Goal: Use online tool/utility: Utilize a website feature to perform a specific function

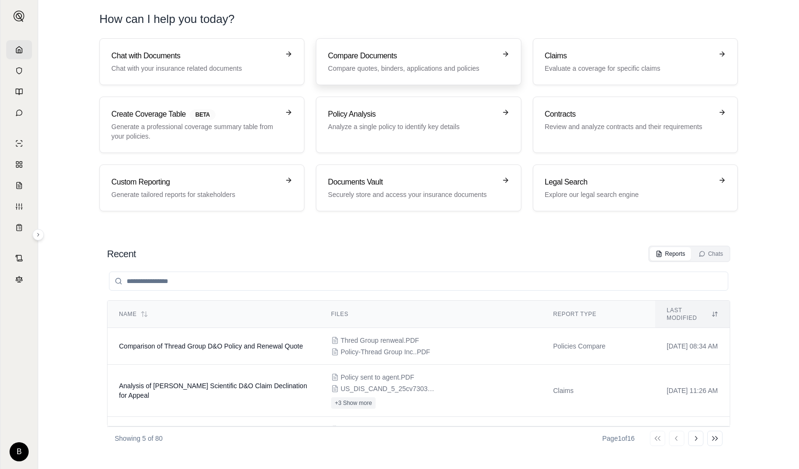
click at [426, 59] on h3 "Compare Documents" at bounding box center [412, 55] width 168 height 11
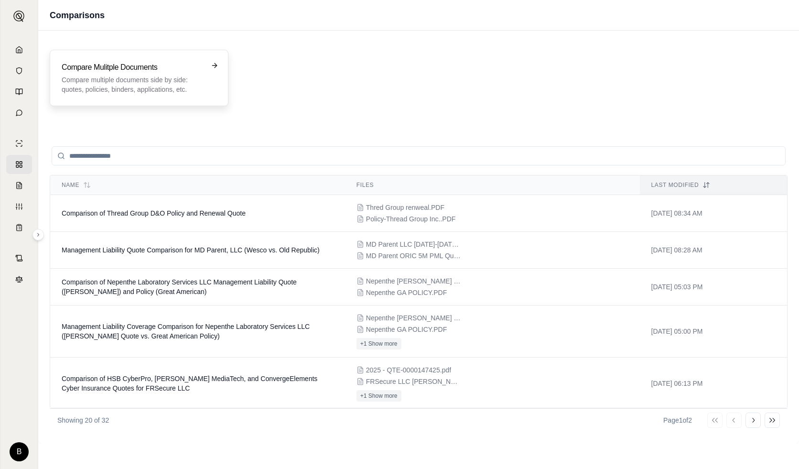
click at [134, 86] on p "Compare multiple documents side by side: quotes, policies, binders, application…" at bounding box center [133, 84] width 142 height 19
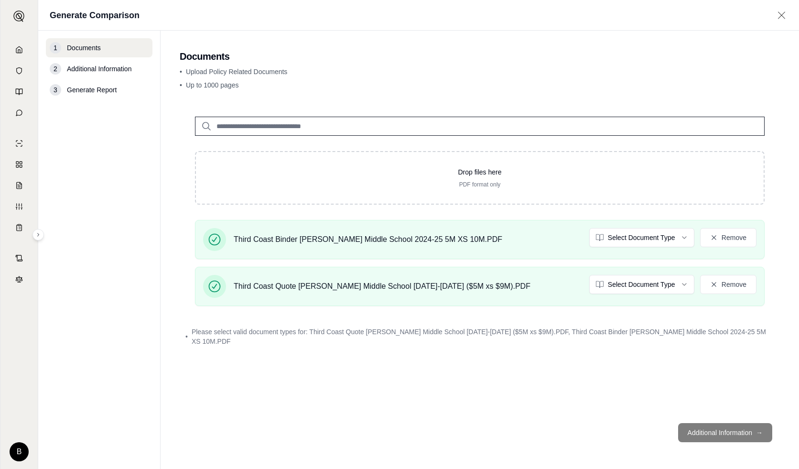
click at [644, 438] on footer "Additional Information →" at bounding box center [480, 432] width 600 height 34
click at [644, 431] on footer "Additional Information →" at bounding box center [480, 432] width 600 height 34
click at [644, 383] on div "Drop files here PDF format only Third Coast Binder [PERSON_NAME][GEOGRAPHIC_DAT…" at bounding box center [480, 258] width 600 height 314
click at [554, 386] on div "Drop files here PDF format only Third Coast Binder [PERSON_NAME][GEOGRAPHIC_DAT…" at bounding box center [480, 258] width 600 height 314
click at [344, 288] on span "Third Coast Quote [PERSON_NAME] Middle School [DATE]-[DATE] ($5M xs $9M).PDF" at bounding box center [382, 286] width 297 height 11
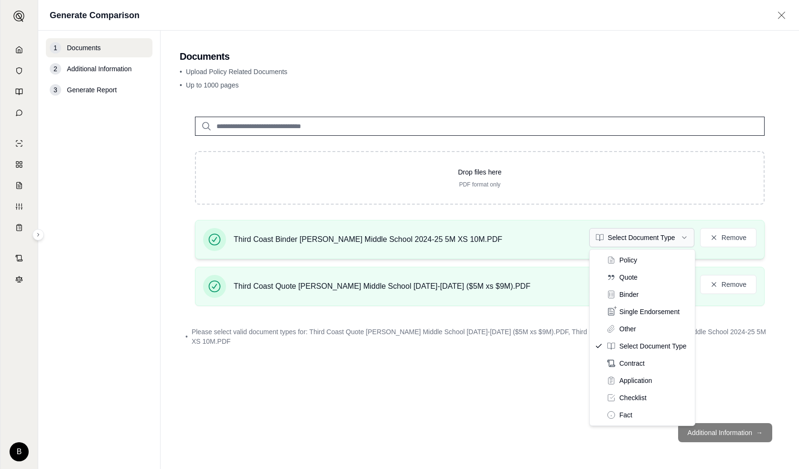
click at [644, 241] on html "B Generate Comparison 1 Documents 2 Additional Information 3 Generate Report Do…" at bounding box center [399, 234] width 799 height 469
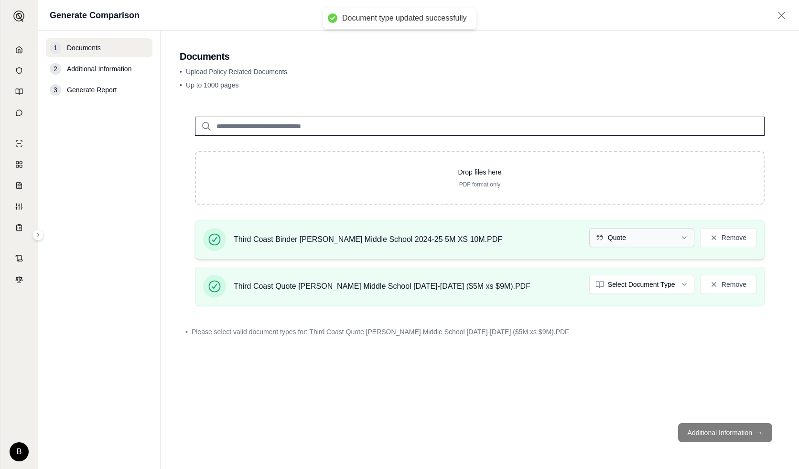
click at [642, 238] on html "Document type updated successfully B Generate Comparison 1 Documents 2 Addition…" at bounding box center [399, 234] width 799 height 469
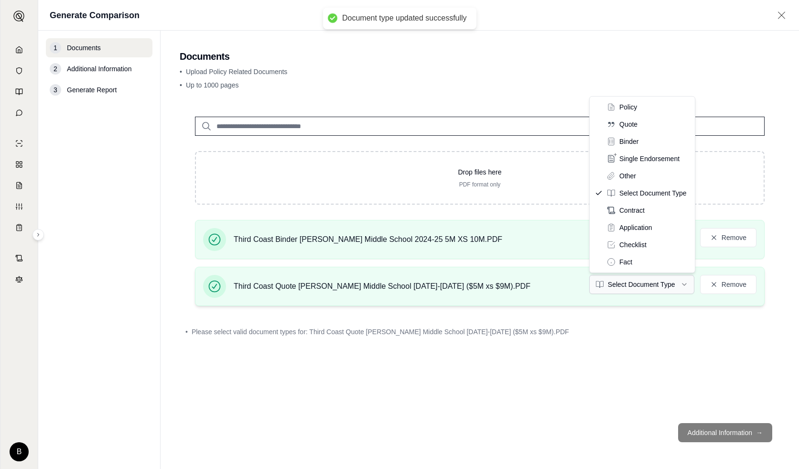
click at [635, 285] on html "Document type updated successfully B Generate Comparison 1 Documents 2 Addition…" at bounding box center [399, 234] width 799 height 469
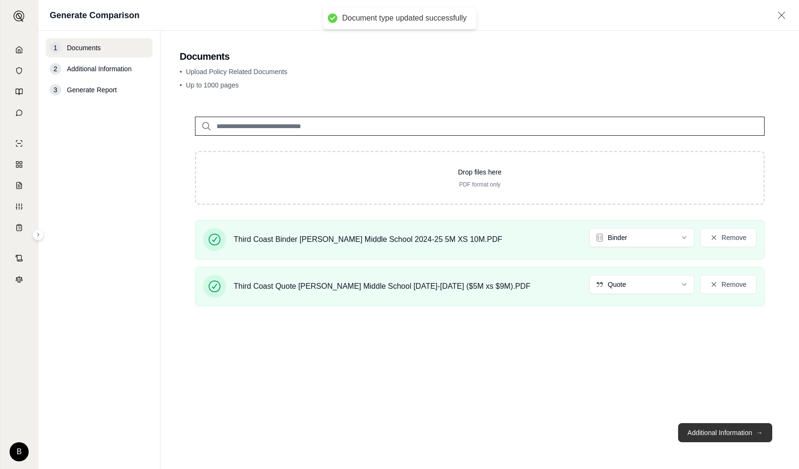
click at [644, 433] on button "Additional Information →" at bounding box center [725, 432] width 94 height 19
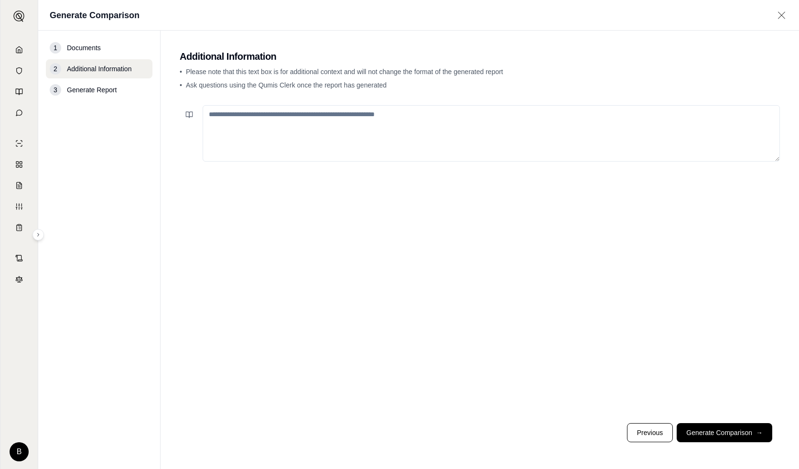
click at [286, 128] on textarea at bounding box center [491, 133] width 577 height 56
click at [222, 134] on textarea "**********" at bounding box center [491, 133] width 577 height 56
click at [243, 135] on textarea "**********" at bounding box center [491, 133] width 577 height 56
click at [319, 131] on textarea "**********" at bounding box center [491, 133] width 577 height 56
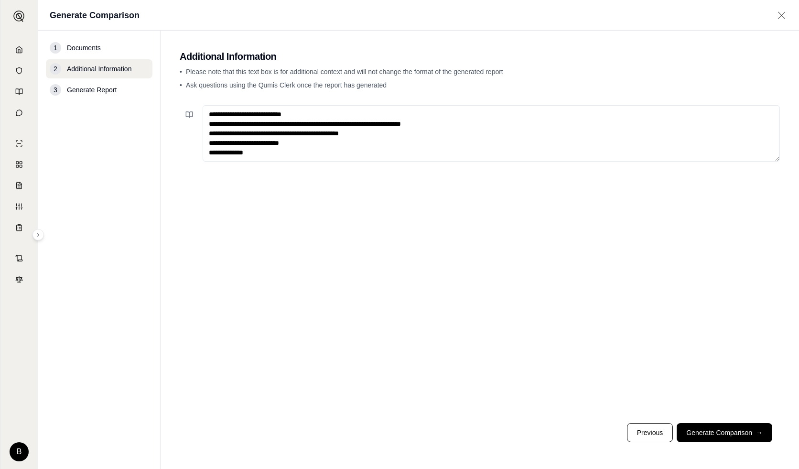
click at [302, 153] on textarea "**********" at bounding box center [491, 133] width 577 height 56
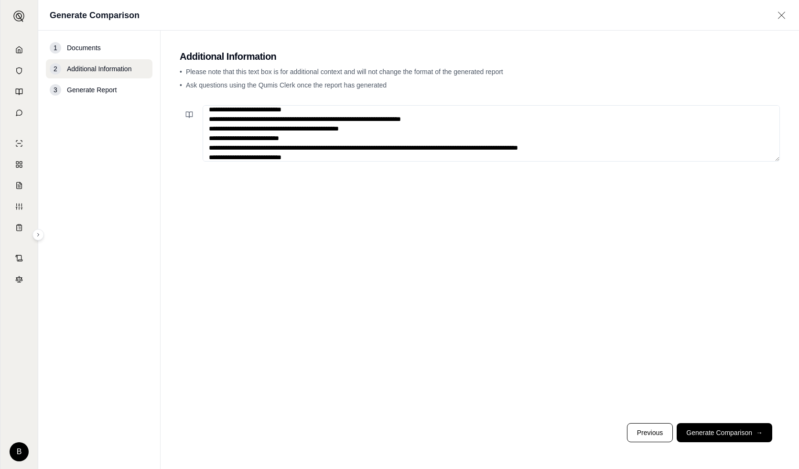
click at [305, 157] on textarea "**********" at bounding box center [491, 133] width 577 height 56
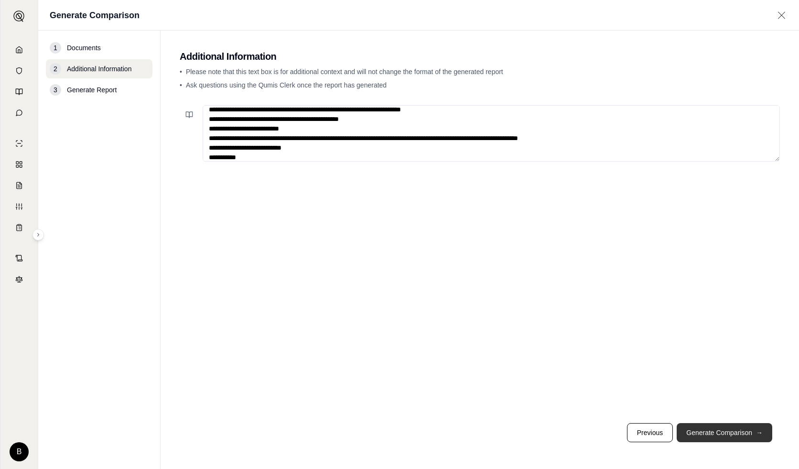
type textarea "**********"
click at [644, 429] on button "Generate Comparison →" at bounding box center [725, 432] width 96 height 19
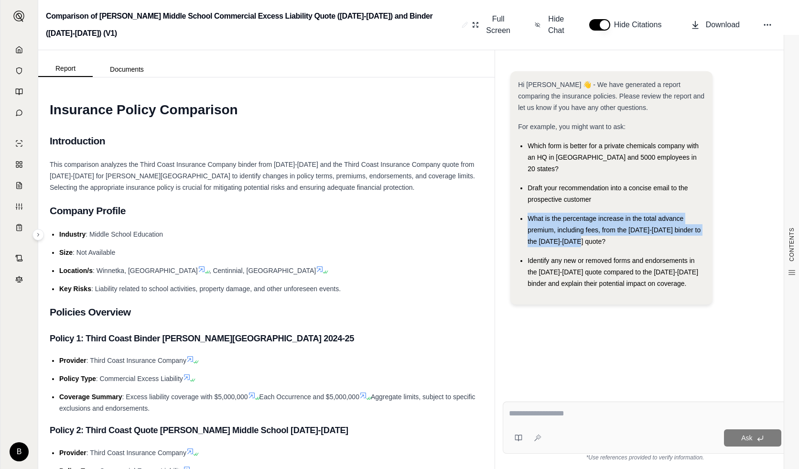
drag, startPoint x: 585, startPoint y: 231, endPoint x: 524, endPoint y: 206, distance: 65.8
click at [524, 206] on ul "Which form is better for a private chemicals company with an HQ in [GEOGRAPHIC_…" at bounding box center [611, 214] width 187 height 149
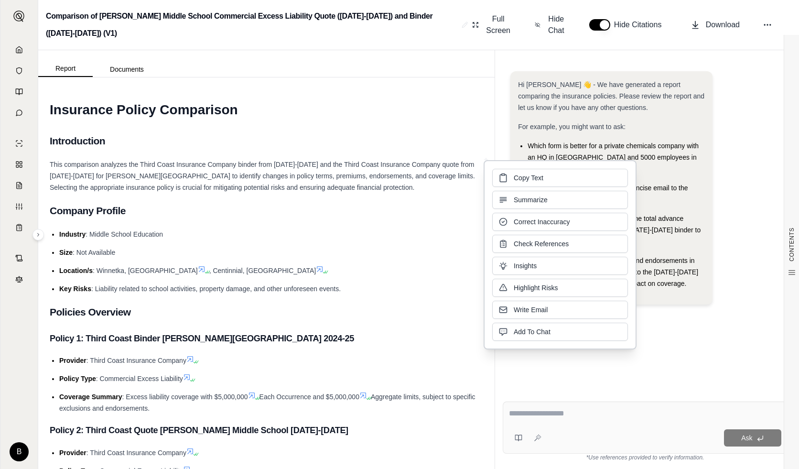
drag, startPoint x: 524, startPoint y: 206, endPoint x: 538, endPoint y: 210, distance: 14.7
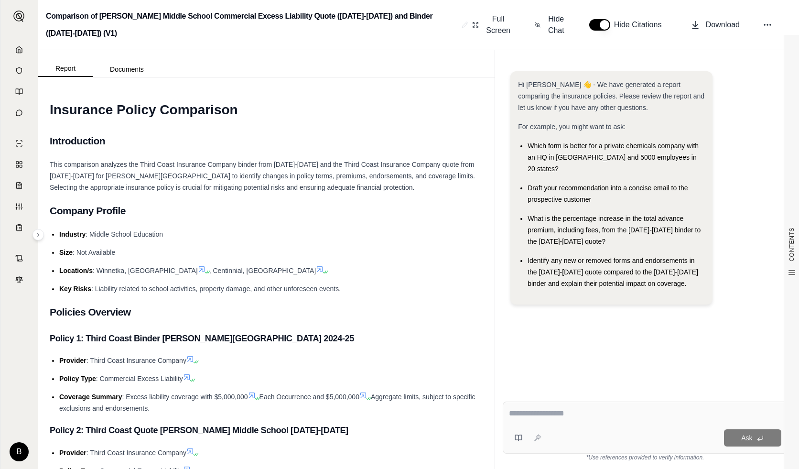
drag, startPoint x: 538, startPoint y: 210, endPoint x: 668, endPoint y: 195, distance: 130.5
click at [644, 195] on ul "Which form is better for a private chemicals company with an HQ in [GEOGRAPHIC_…" at bounding box center [611, 214] width 187 height 149
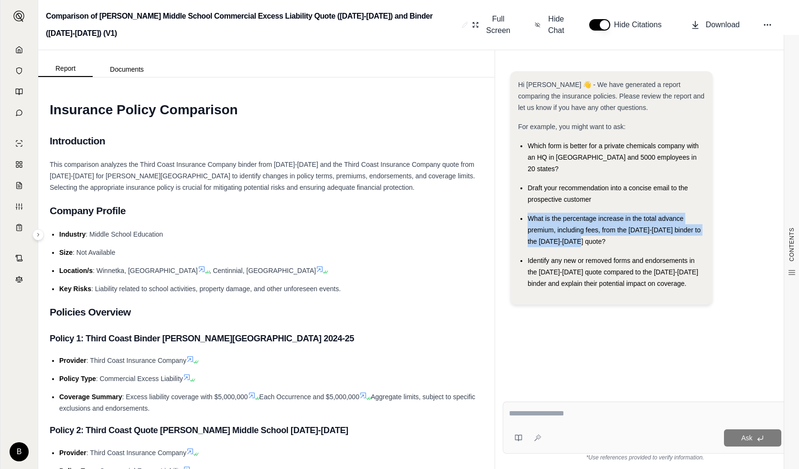
drag, startPoint x: 584, startPoint y: 230, endPoint x: 523, endPoint y: 205, distance: 66.0
click at [523, 205] on ul "Which form is better for a private chemicals company with an HQ in [GEOGRAPHIC_…" at bounding box center [611, 214] width 187 height 149
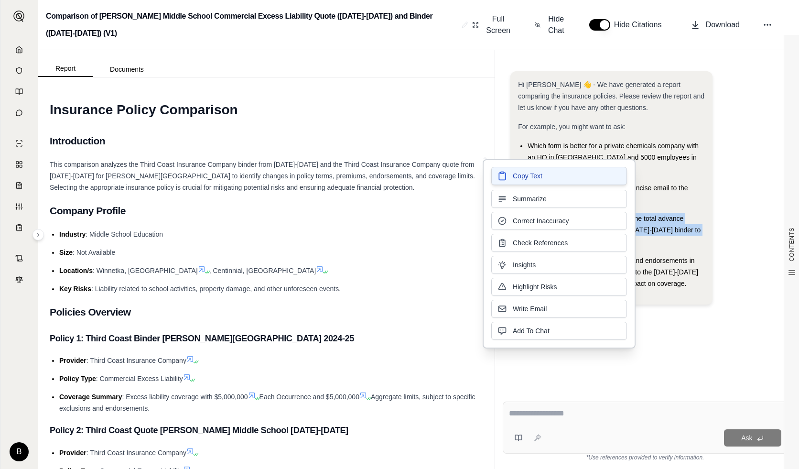
drag, startPoint x: 523, startPoint y: 205, endPoint x: 504, endPoint y: 172, distance: 38.1
click at [504, 172] on button "Copy Text" at bounding box center [559, 176] width 136 height 18
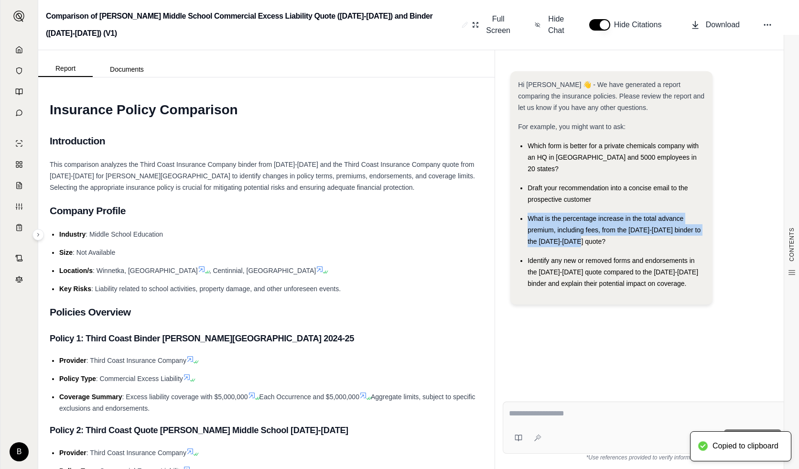
click at [565, 415] on textarea at bounding box center [645, 413] width 272 height 11
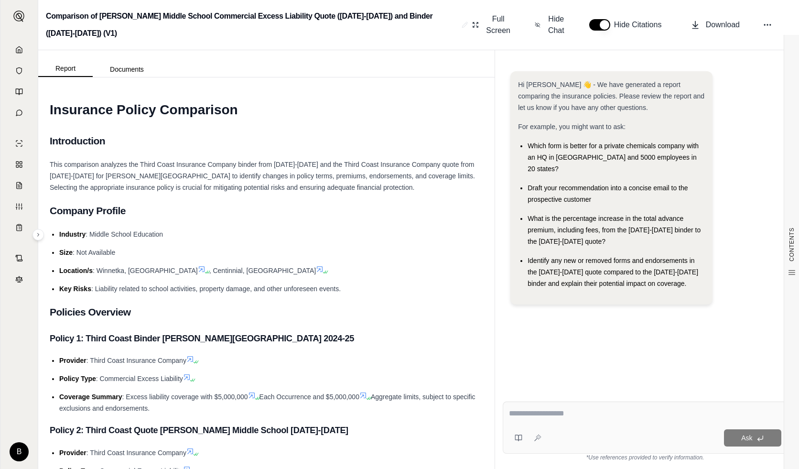
paste textarea "**********"
type textarea "**********"
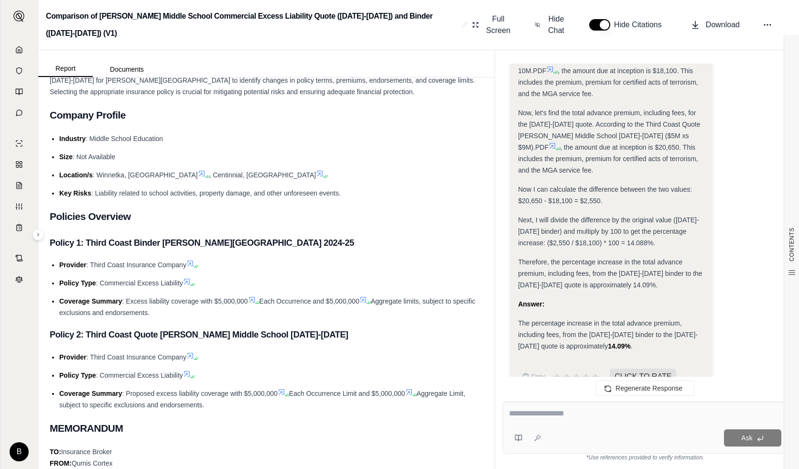
scroll to position [191, 0]
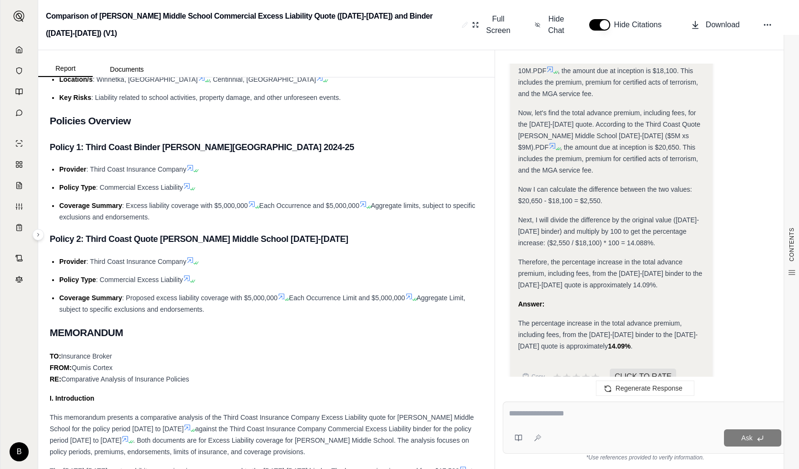
click at [369, 119] on h2 "Policies Overview" at bounding box center [267, 121] width 434 height 20
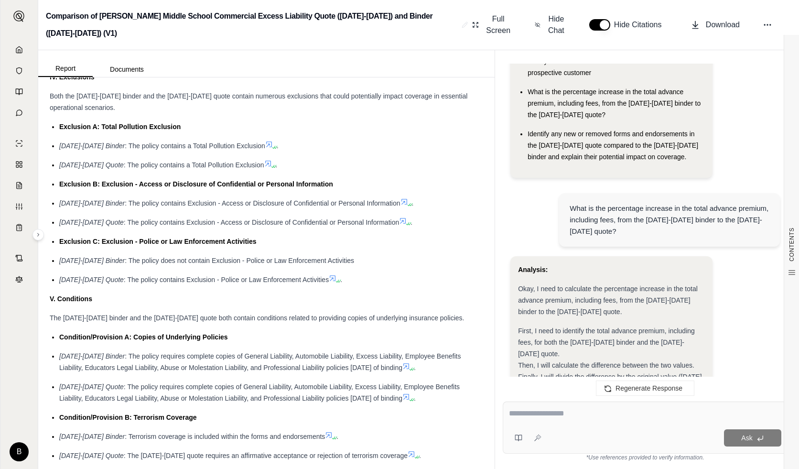
scroll to position [79, 0]
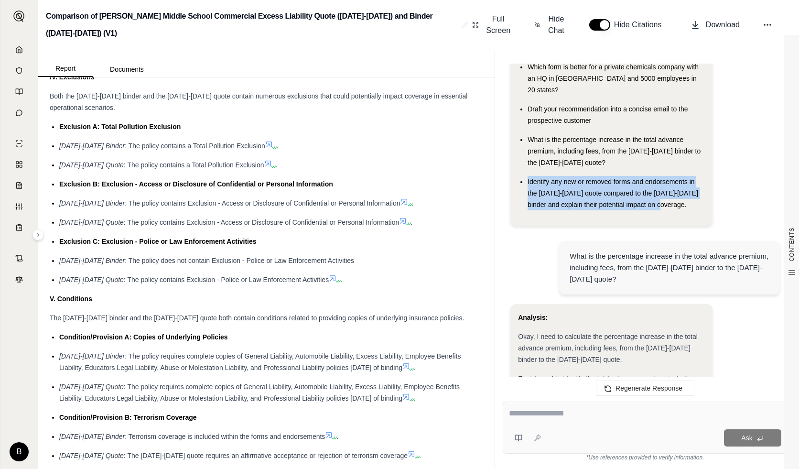
drag, startPoint x: 670, startPoint y: 196, endPoint x: 524, endPoint y: 172, distance: 147.3
click at [524, 172] on ul "Which form is better for a private chemicals company with an HQ in [GEOGRAPHIC_…" at bounding box center [611, 135] width 187 height 149
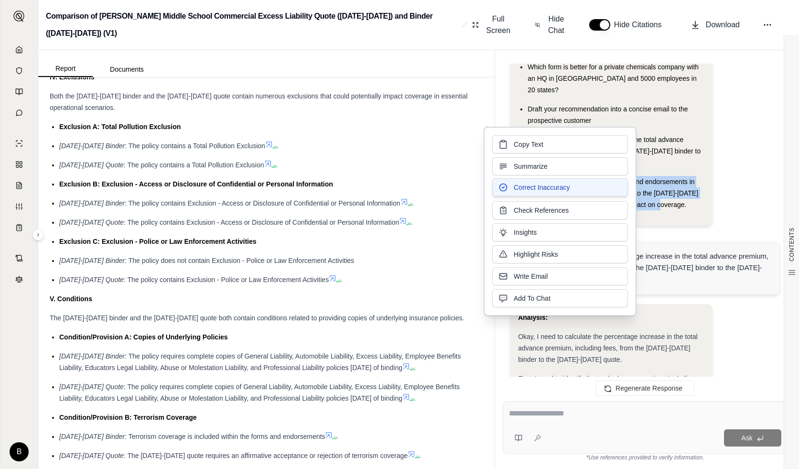
drag, startPoint x: 524, startPoint y: 172, endPoint x: 587, endPoint y: 183, distance: 63.0
drag, startPoint x: 587, startPoint y: 183, endPoint x: 535, endPoint y: 143, distance: 64.7
click at [535, 143] on span "Copy Text" at bounding box center [529, 144] width 30 height 10
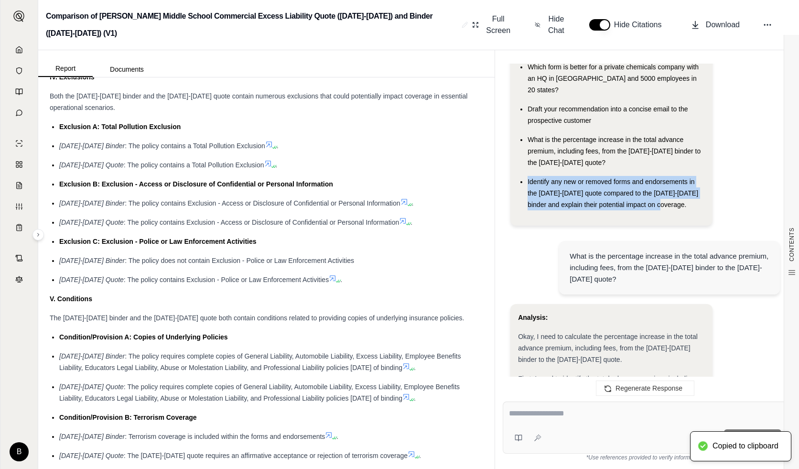
click at [574, 412] on textarea at bounding box center [645, 413] width 272 height 11
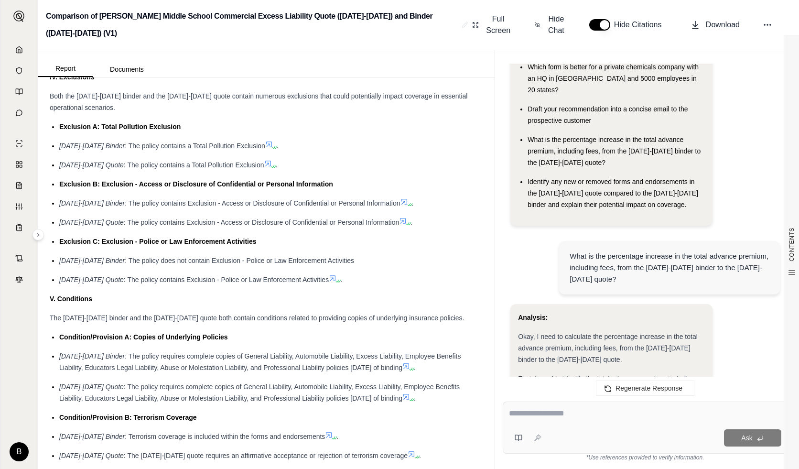
paste textarea "**********"
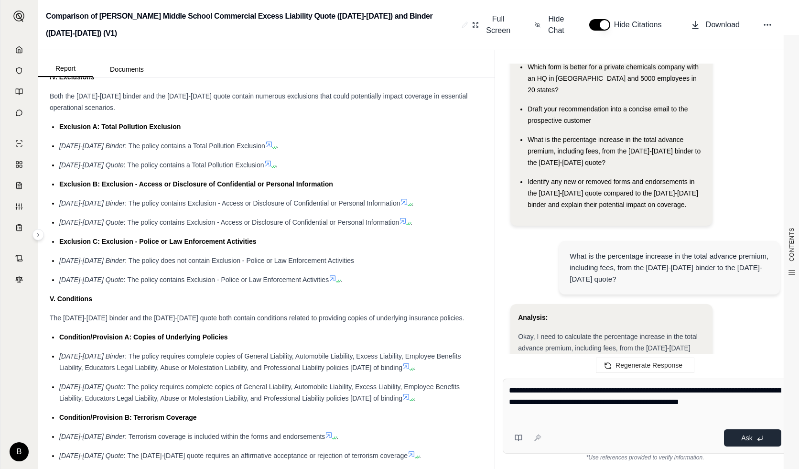
type textarea "**********"
click at [644, 435] on icon at bounding box center [761, 439] width 8 height 8
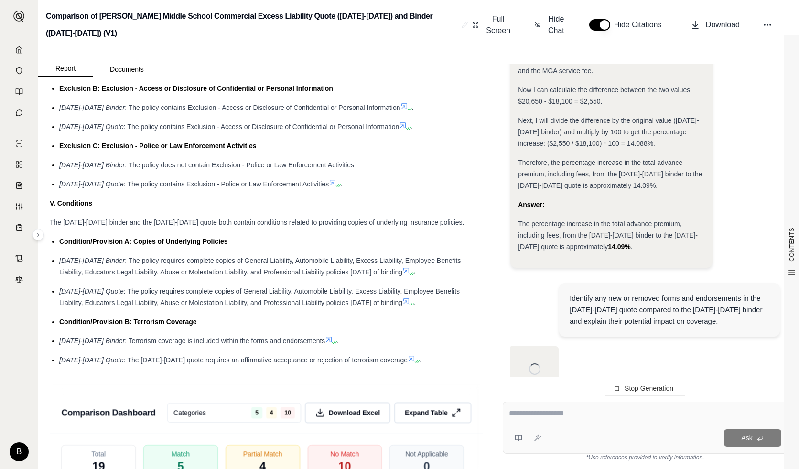
scroll to position [1339, 0]
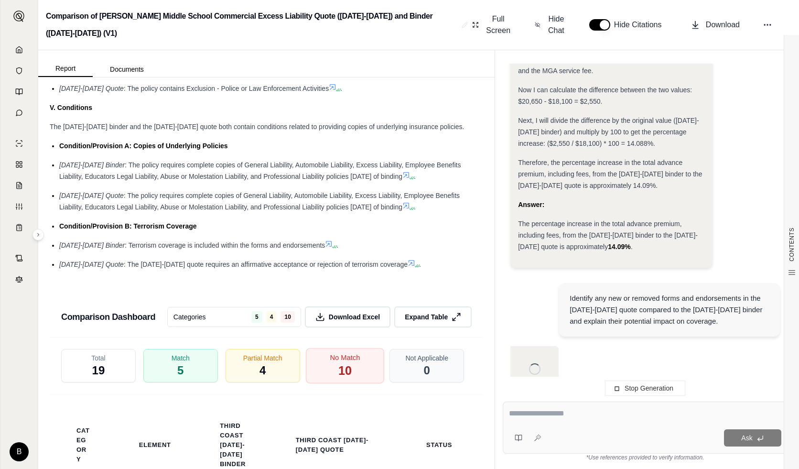
click at [338, 364] on span "10" at bounding box center [344, 371] width 13 height 16
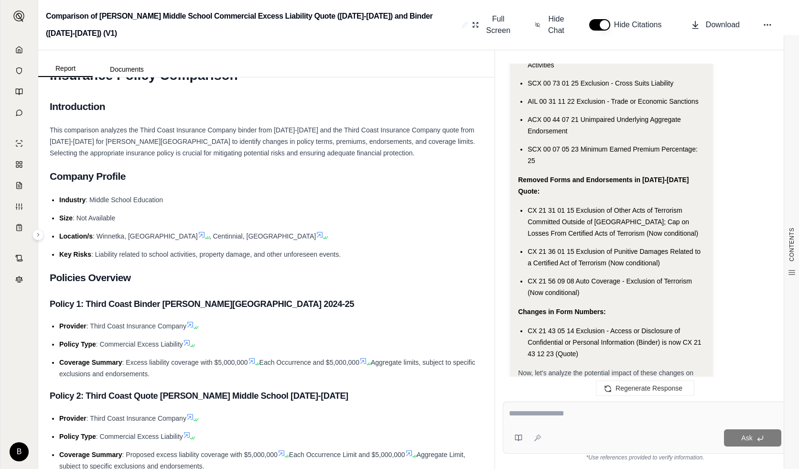
scroll to position [0, 0]
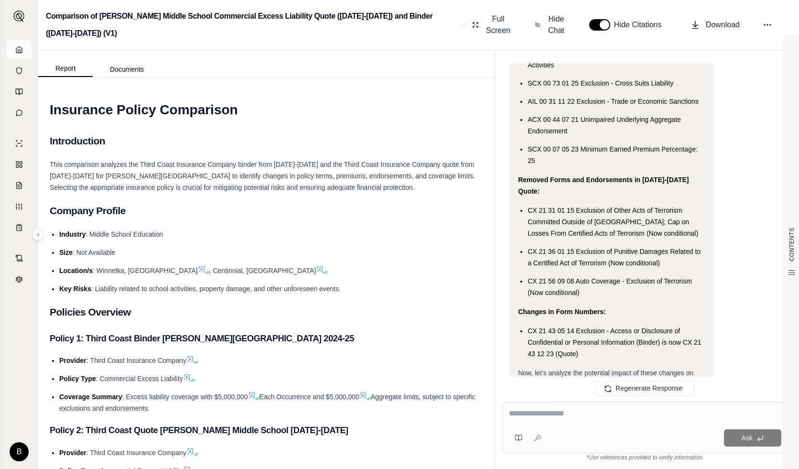
click at [22, 47] on icon at bounding box center [19, 50] width 8 height 8
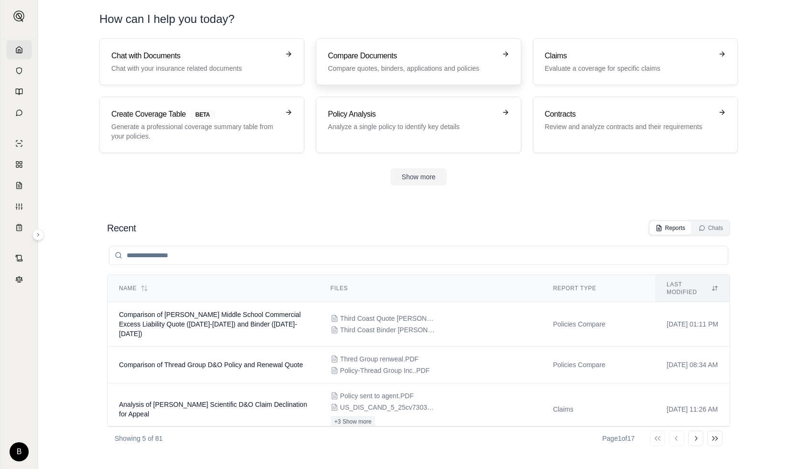
click at [366, 56] on h3 "Compare Documents" at bounding box center [412, 55] width 168 height 11
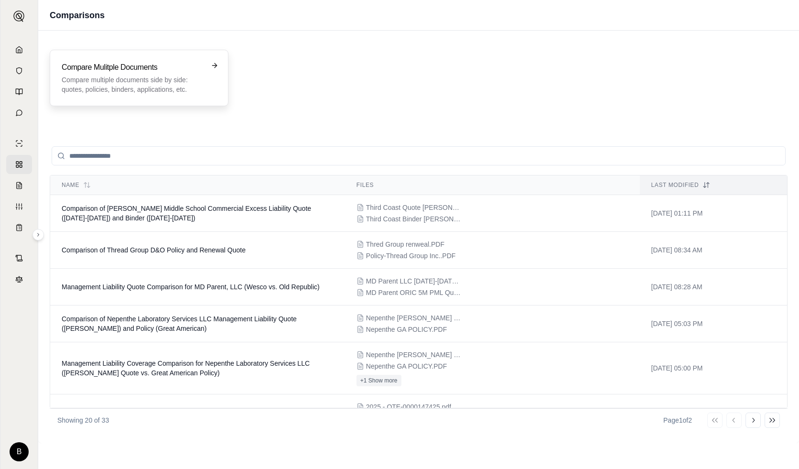
click at [112, 70] on h3 "Compare Mulitple Documents" at bounding box center [133, 67] width 142 height 11
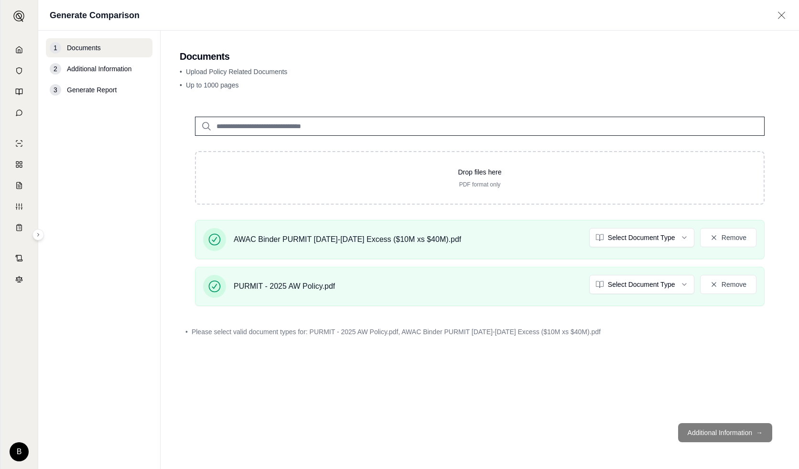
click at [373, 61] on h2 "Documents" at bounding box center [480, 56] width 600 height 13
click at [644, 434] on footer "Additional Information →" at bounding box center [480, 432] width 600 height 34
click at [630, 234] on html "B Generate Comparison 1 Documents 2 Additional Information 3 Generate Report Do…" at bounding box center [399, 234] width 799 height 469
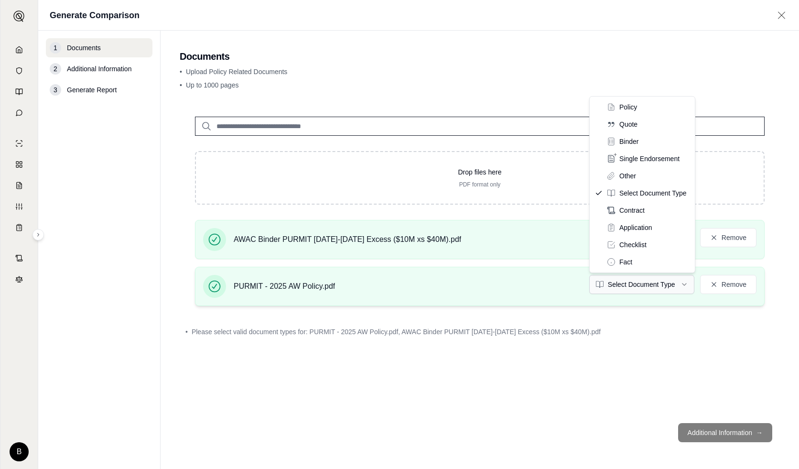
click at [630, 286] on html "B Generate Comparison 1 Documents 2 Additional Information 3 Generate Report Do…" at bounding box center [399, 234] width 799 height 469
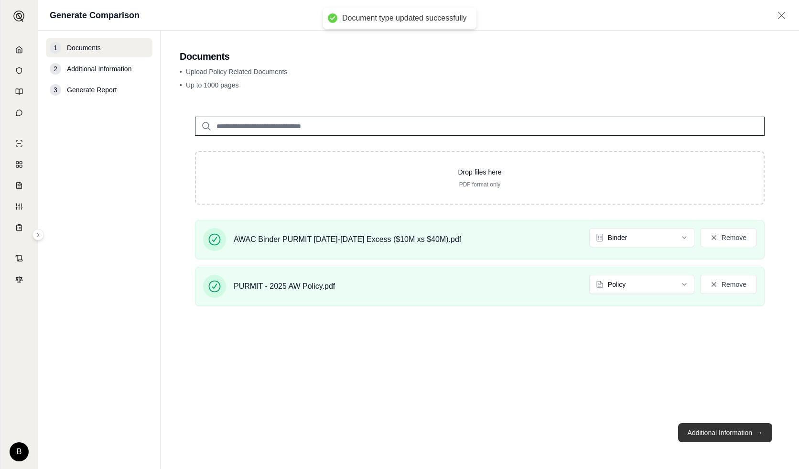
click at [644, 429] on button "Additional Information →" at bounding box center [725, 432] width 94 height 19
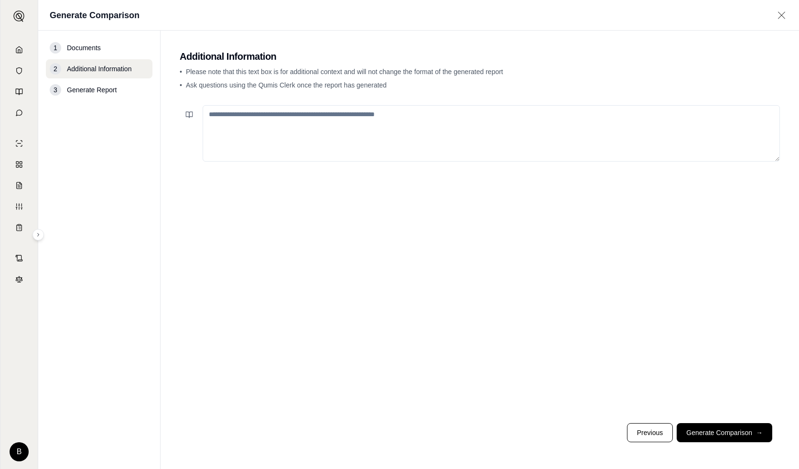
click at [296, 132] on textarea at bounding box center [491, 133] width 577 height 56
type textarea "**********"
click at [644, 427] on button "Generate Comparison →" at bounding box center [725, 432] width 96 height 19
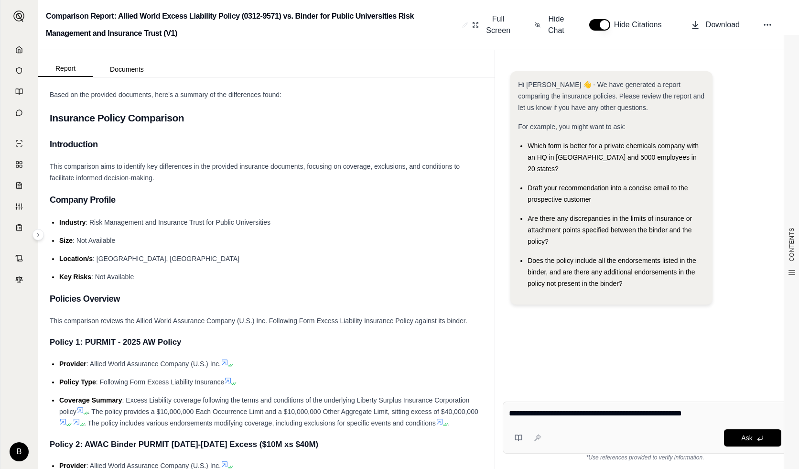
type textarea "**********"
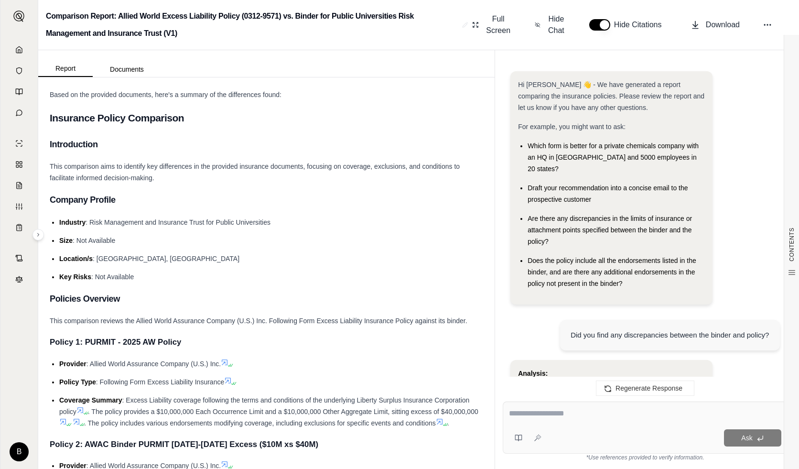
scroll to position [3142, 0]
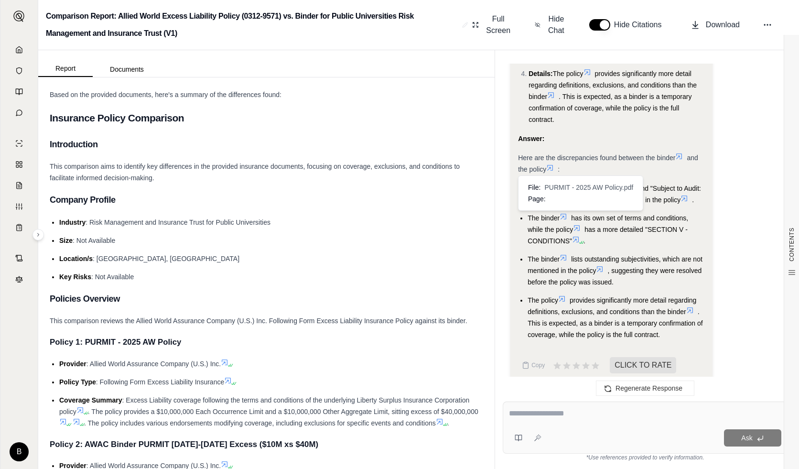
click at [580, 225] on icon at bounding box center [577, 228] width 6 height 6
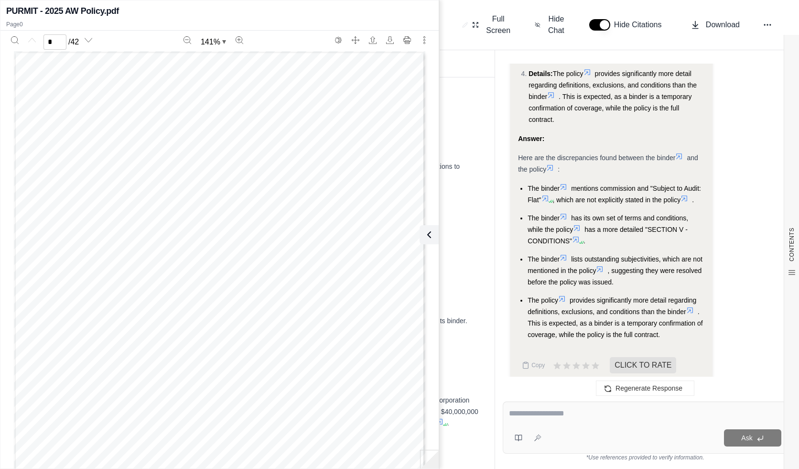
click at [580, 225] on icon at bounding box center [577, 228] width 6 height 6
click at [578, 224] on icon at bounding box center [577, 228] width 8 height 8
click at [578, 236] on icon at bounding box center [576, 240] width 8 height 8
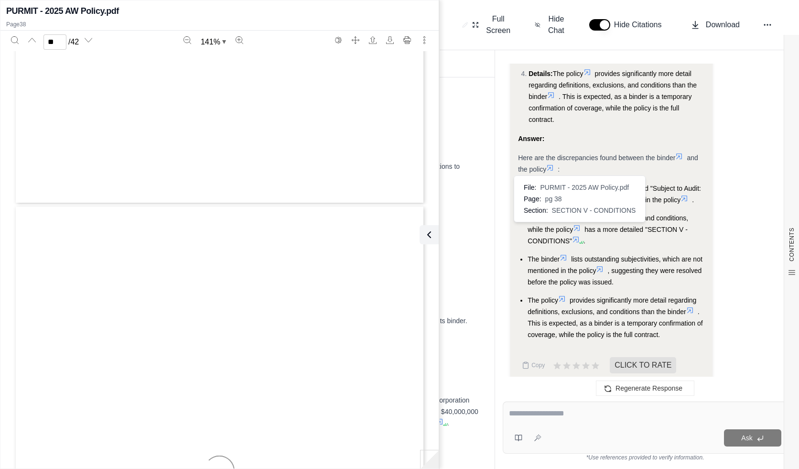
scroll to position [19709, 0]
type input "**"
click at [626, 234] on li "The binder has its own set of terms and conditions, while the policy has a more…" at bounding box center [616, 229] width 177 height 34
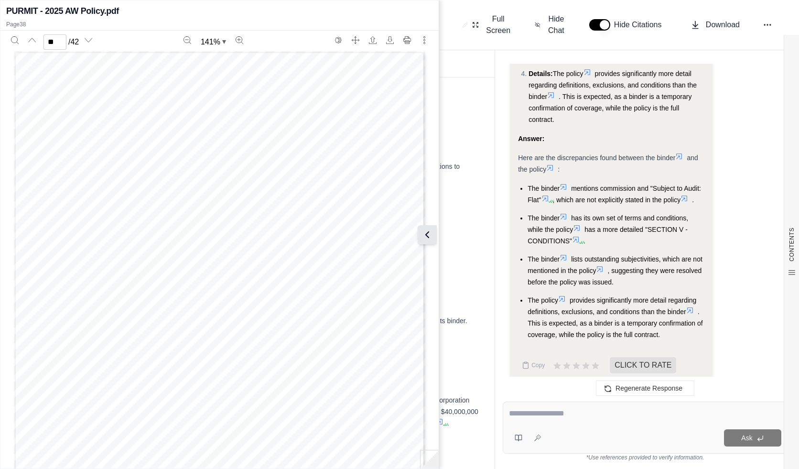
click at [431, 237] on icon at bounding box center [427, 234] width 11 height 11
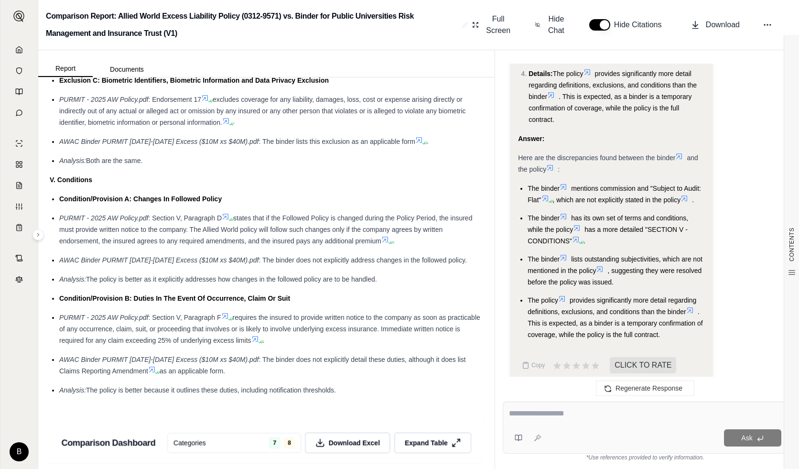
scroll to position [1960, 0]
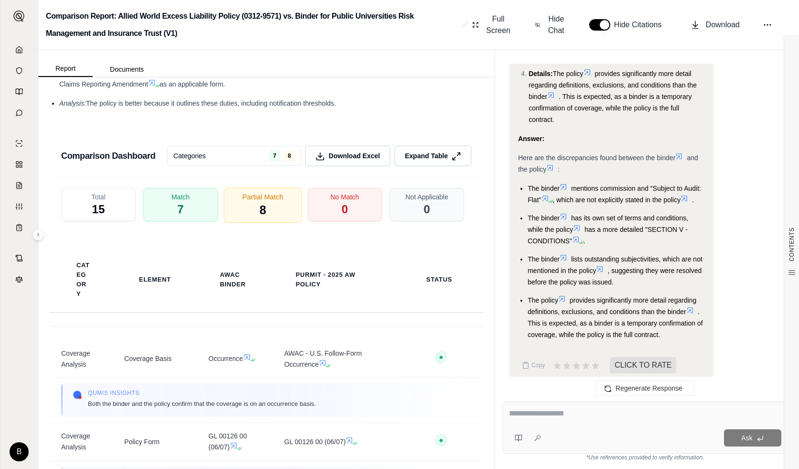
click at [268, 210] on div "Partial Match 8" at bounding box center [263, 204] width 78 height 35
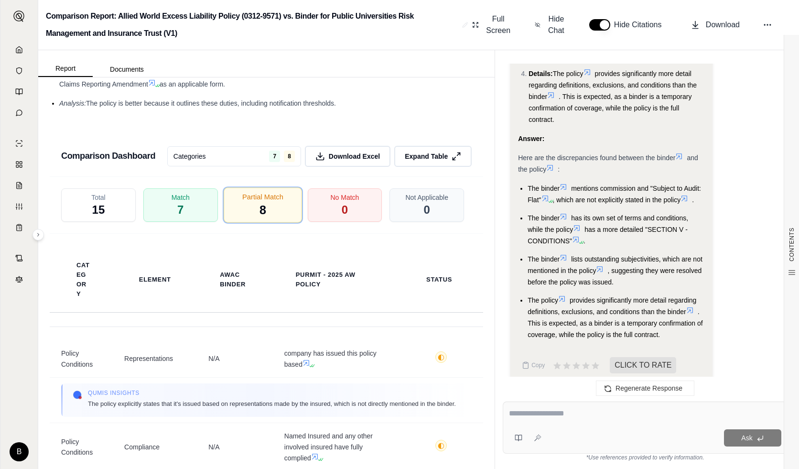
click at [268, 210] on div "Partial Match 8" at bounding box center [263, 204] width 78 height 35
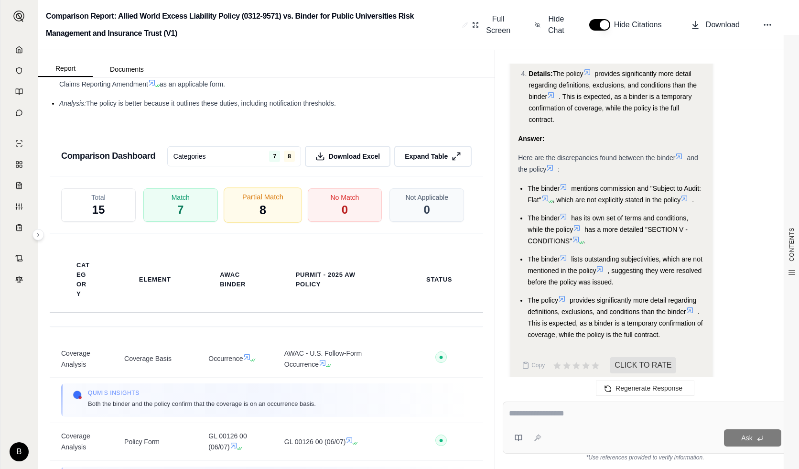
click at [268, 210] on div "Partial Match 8" at bounding box center [263, 204] width 78 height 35
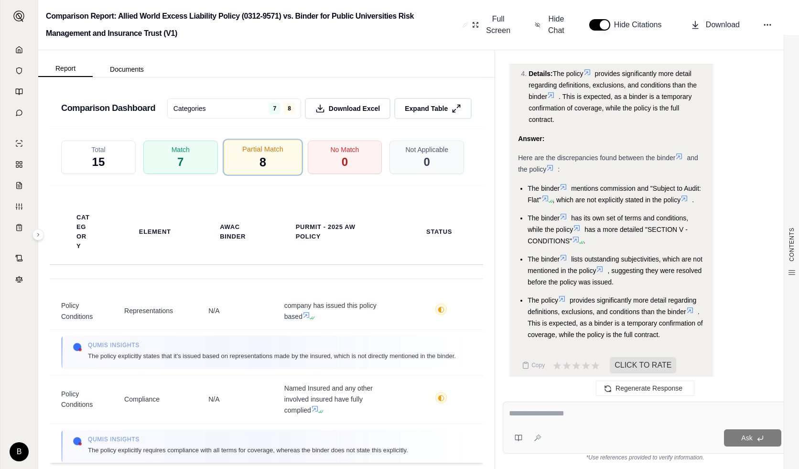
scroll to position [2025, 0]
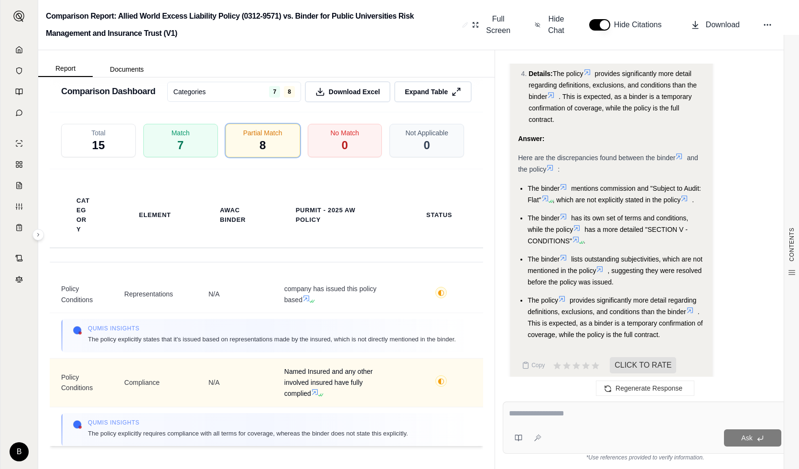
click at [312, 396] on icon at bounding box center [315, 392] width 8 height 8
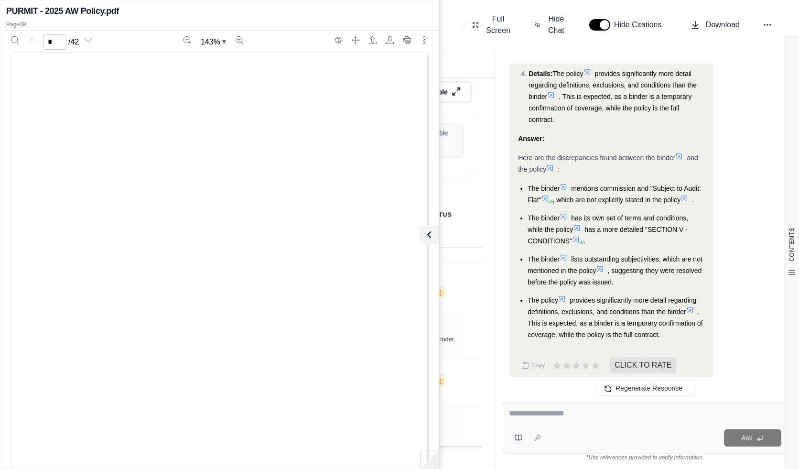
scroll to position [0, 0]
type input "**"
click at [428, 233] on icon at bounding box center [427, 234] width 11 height 11
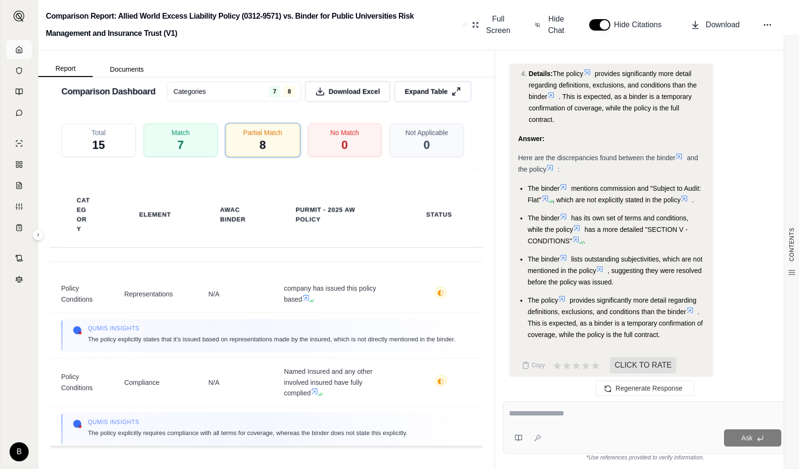
click at [23, 53] on link at bounding box center [19, 49] width 26 height 19
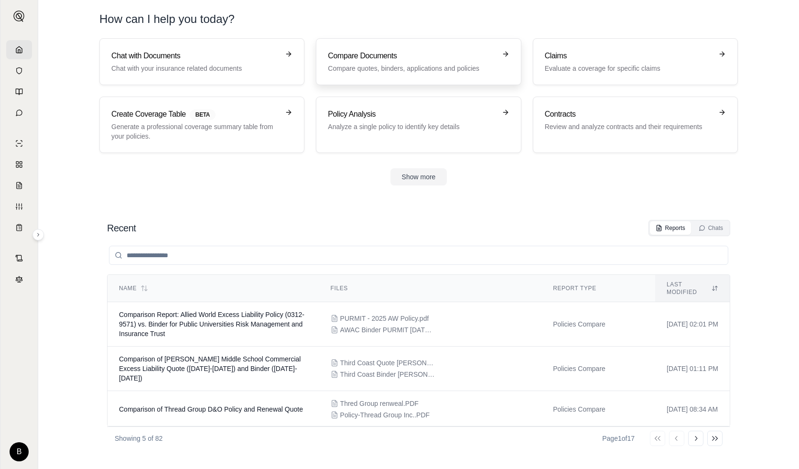
click at [368, 57] on h3 "Compare Documents" at bounding box center [412, 55] width 168 height 11
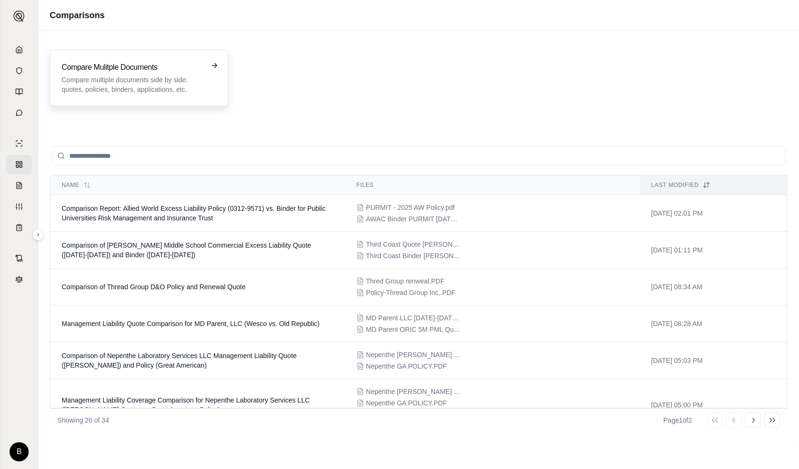
click at [148, 79] on p "Compare multiple documents side by side: quotes, policies, binders, application…" at bounding box center [133, 84] width 142 height 19
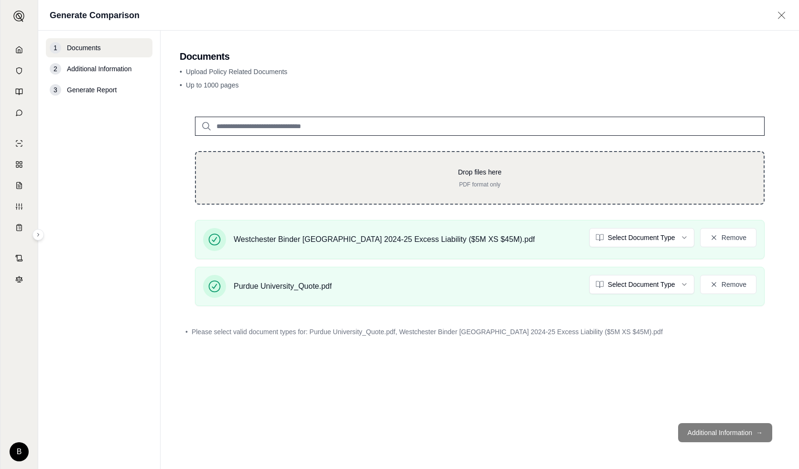
click at [644, 190] on div "Drop files here PDF format only" at bounding box center [480, 178] width 570 height 54
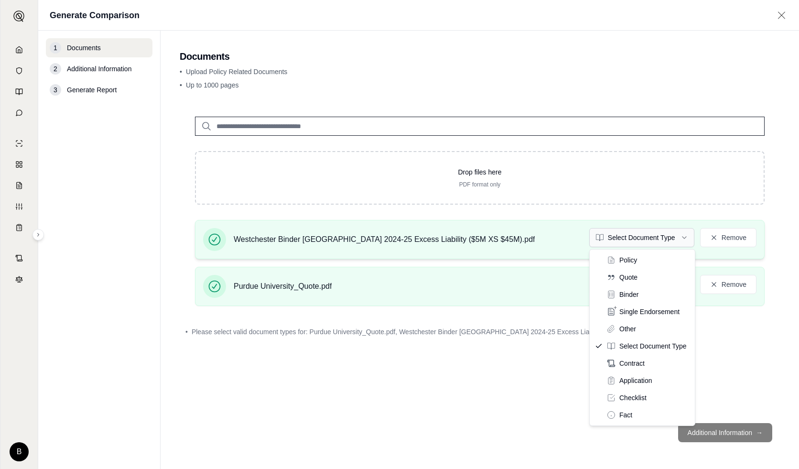
click at [638, 236] on html "B Generate Comparison 1 Documents 2 Additional Information 3 Generate Report Do…" at bounding box center [399, 234] width 799 height 469
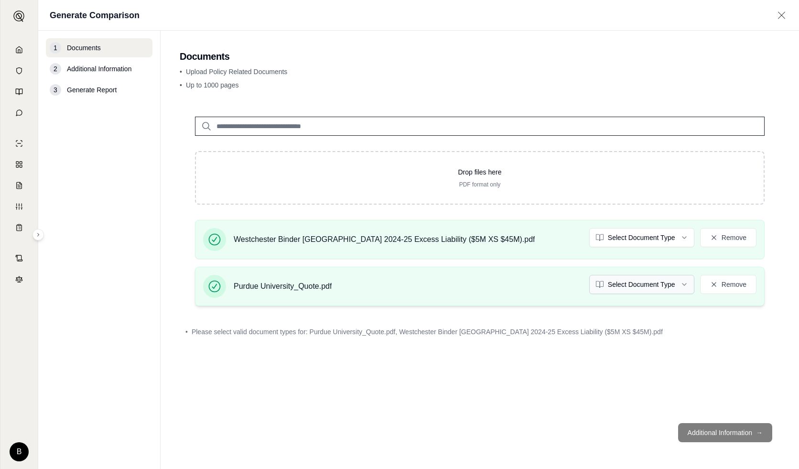
click at [639, 283] on html "B Generate Comparison 1 Documents 2 Additional Information 3 Generate Report Do…" at bounding box center [399, 234] width 799 height 469
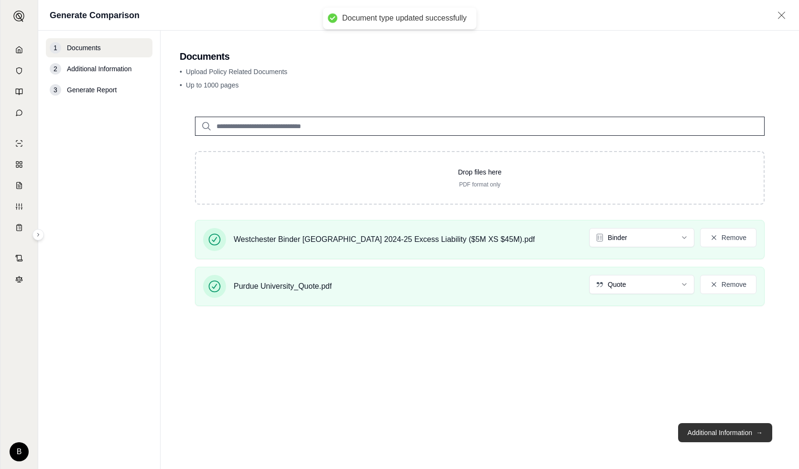
click at [644, 436] on button "Additional Information →" at bounding box center [725, 432] width 94 height 19
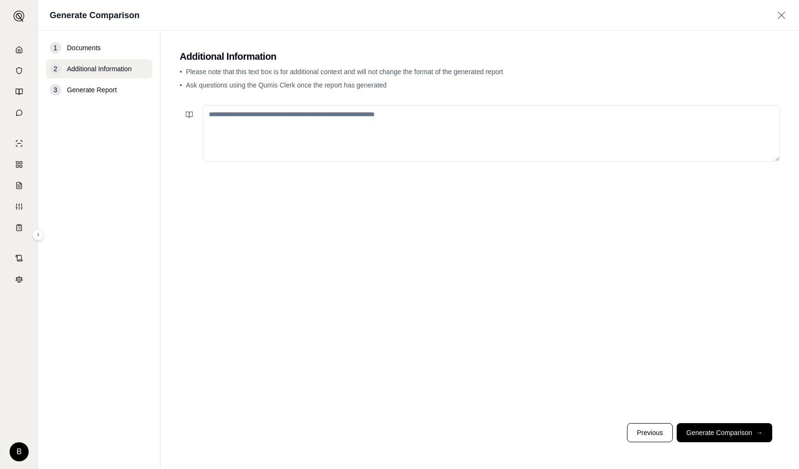
click at [242, 122] on textarea at bounding box center [491, 133] width 577 height 56
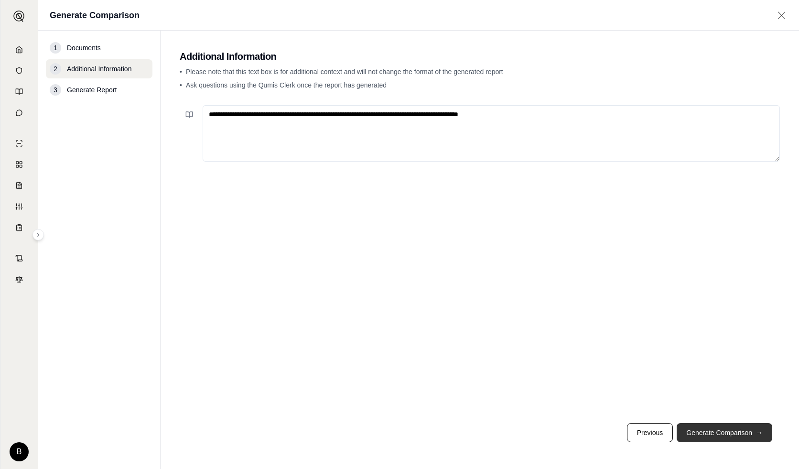
type textarea "**********"
click at [644, 428] on button "Generate Comparison →" at bounding box center [725, 432] width 96 height 19
